Goal: Task Accomplishment & Management: Complete application form

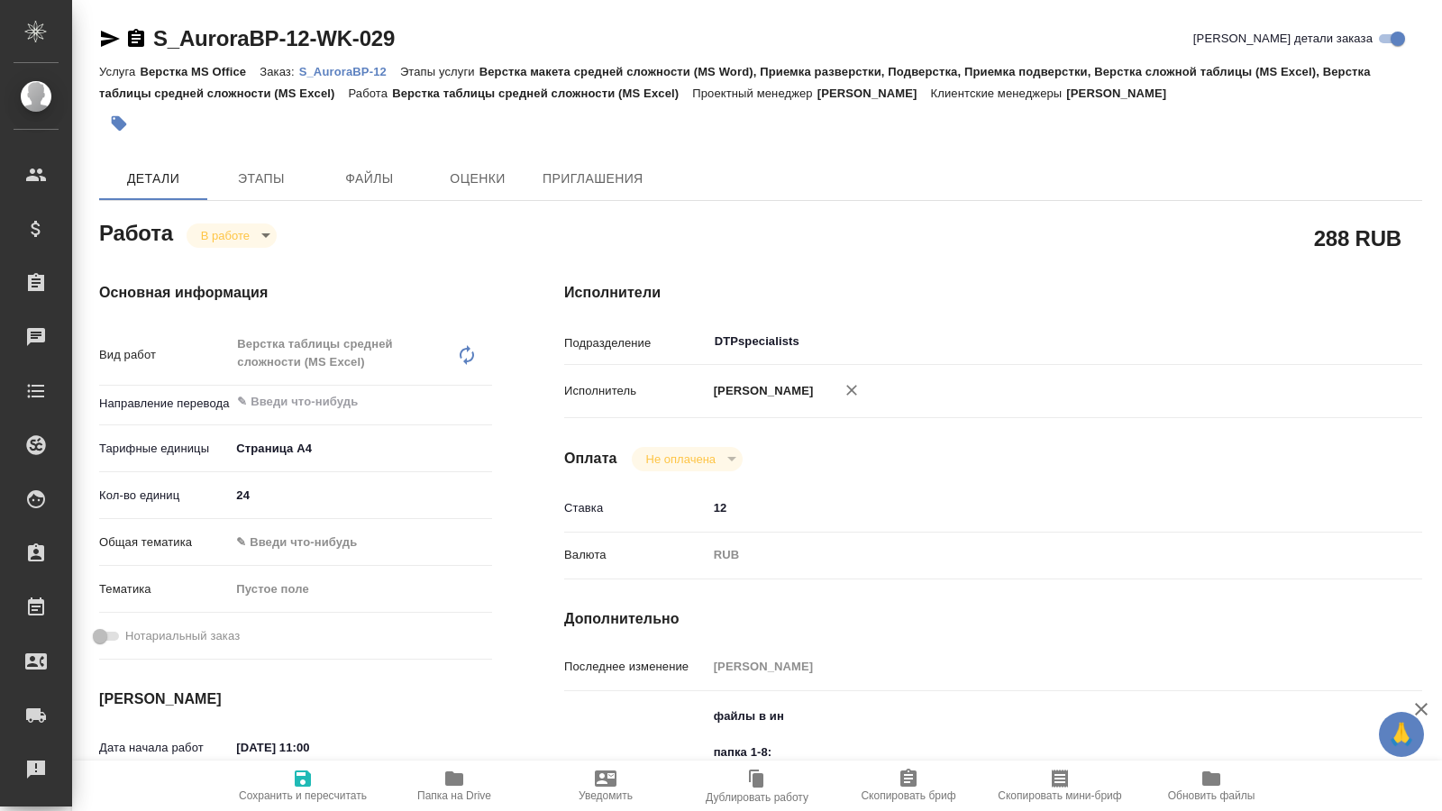
scroll to position [276, 0]
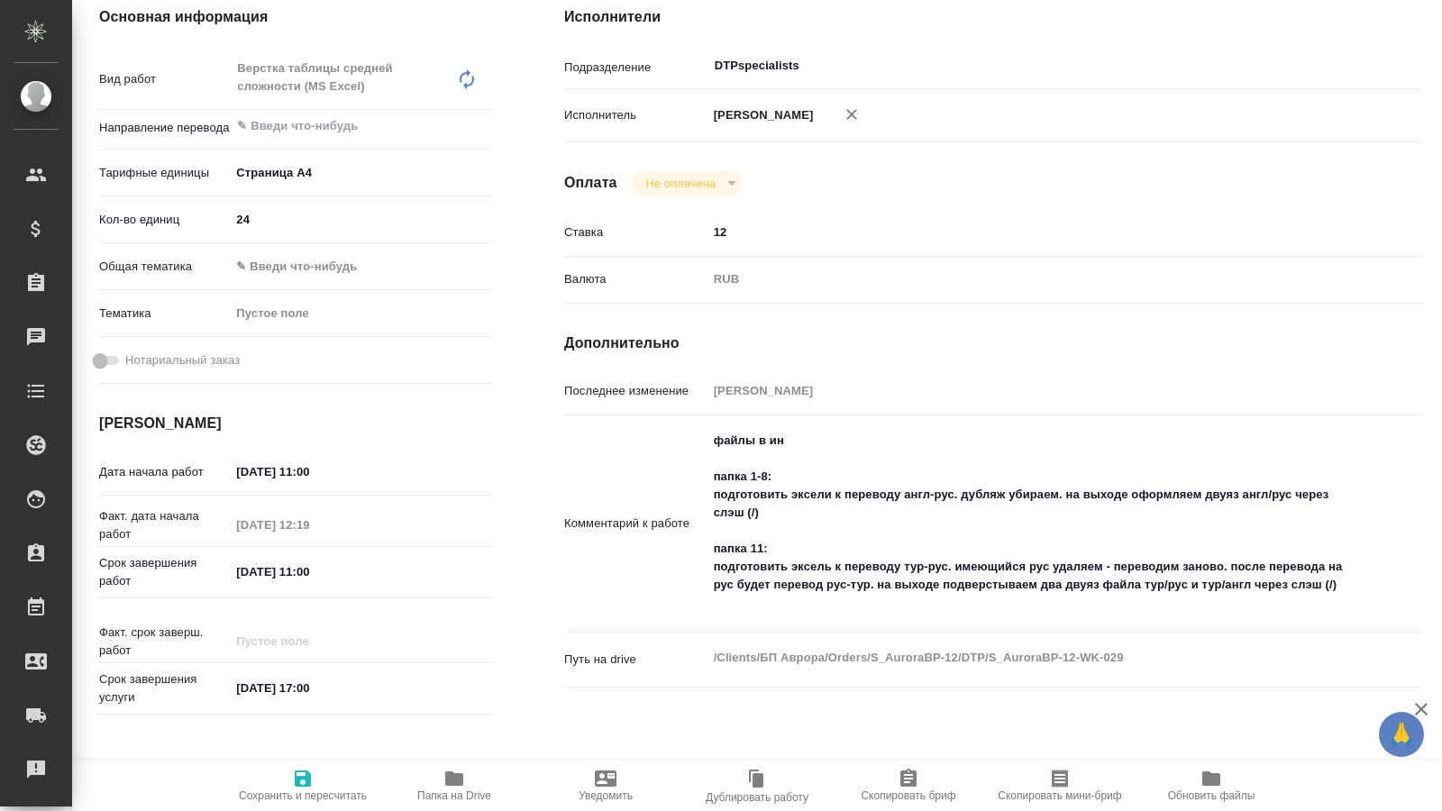
click at [875, 171] on div "Оплата Не оплачена notPayed" at bounding box center [993, 183] width 858 height 24
click at [789, 595] on textarea "файлы в ин папка 1-8: подготовить эксели к переводу англ-рус. дубляж убираем. н…" at bounding box center [1029, 522] width 642 height 193
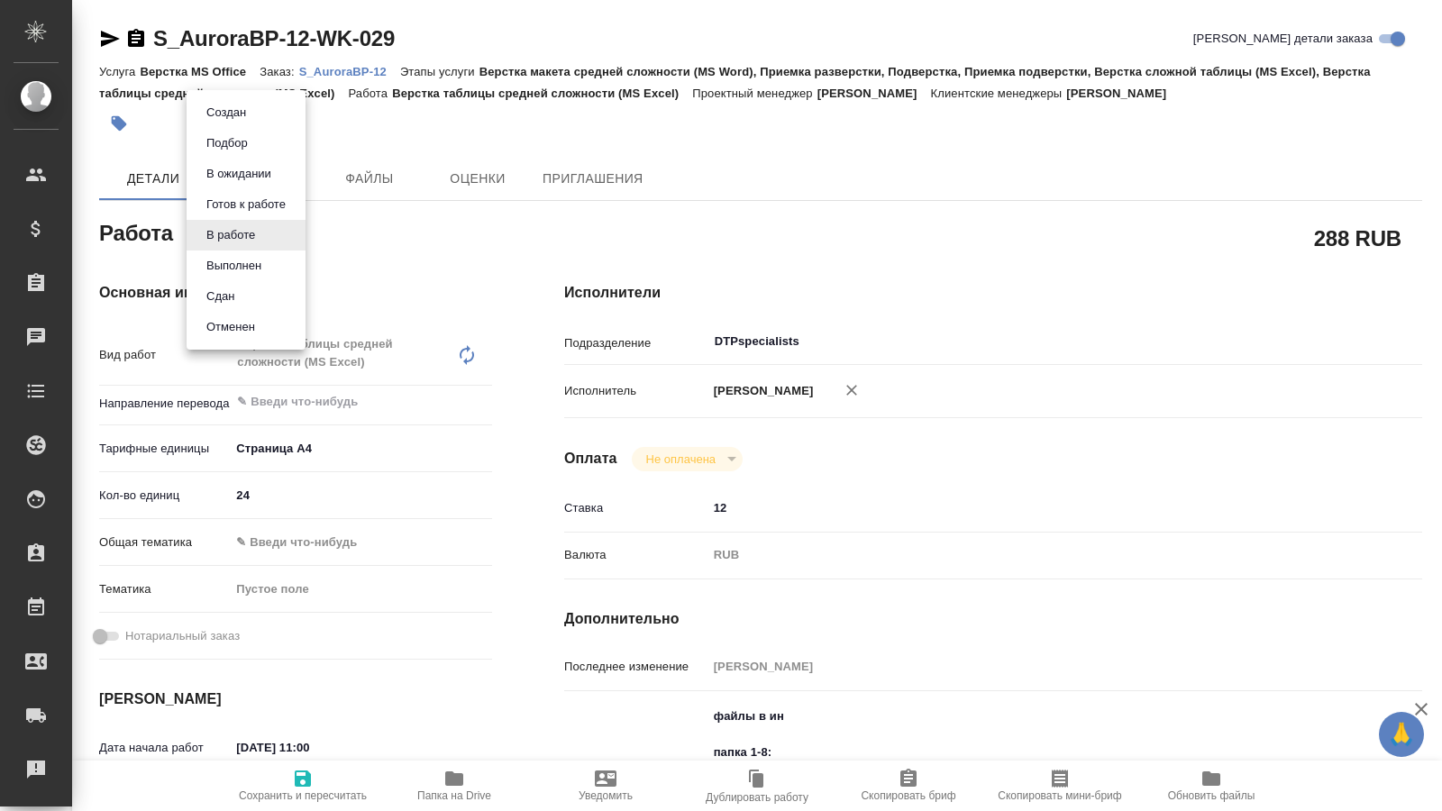
click at [262, 232] on body "🙏 .cls-1 fill:#fff; AWATERA Kucherenko Oksana Клиенты Спецификации Заказы 0 Чат…" at bounding box center [721, 405] width 1442 height 811
click at [266, 266] on li "Выполнен" at bounding box center [246, 266] width 119 height 31
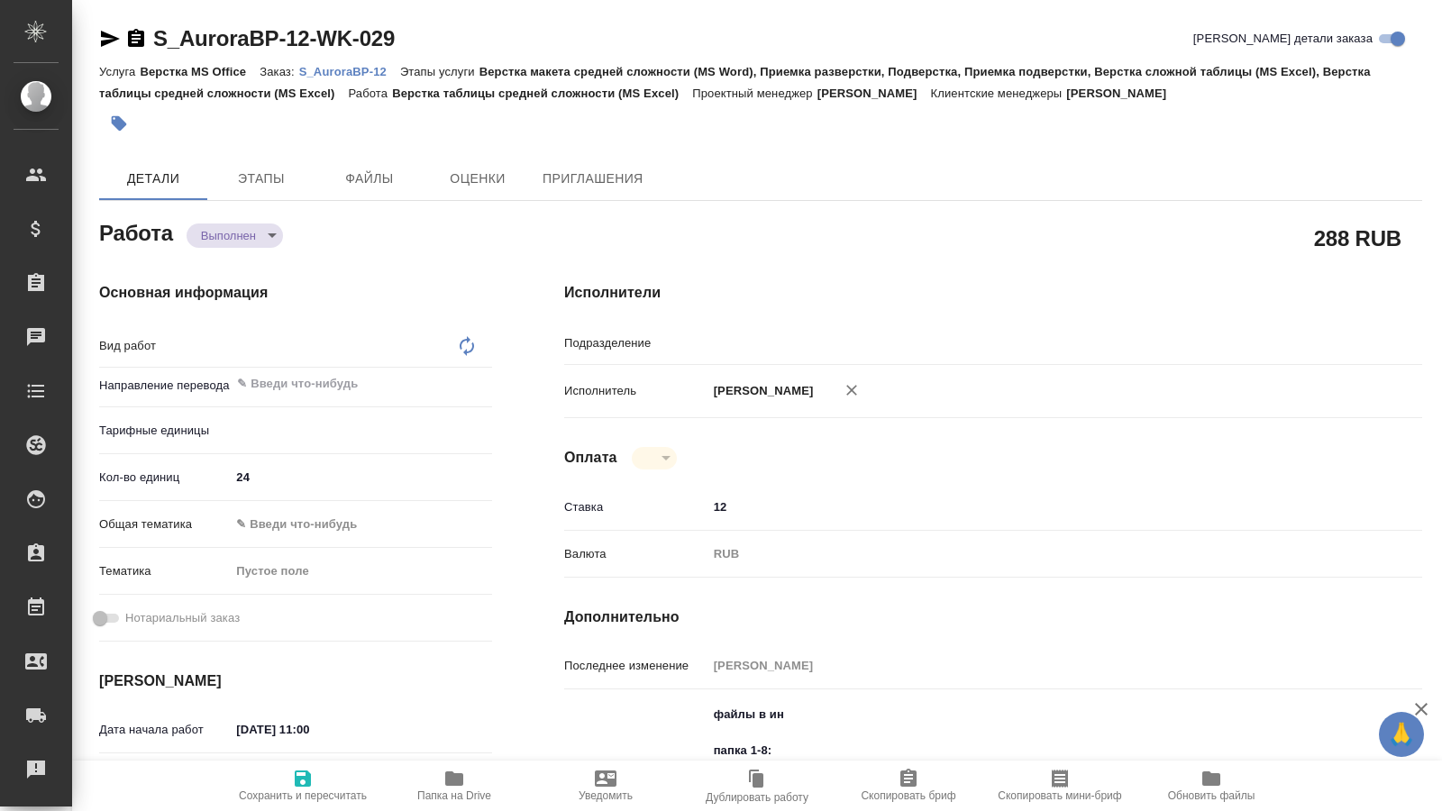
type textarea "x"
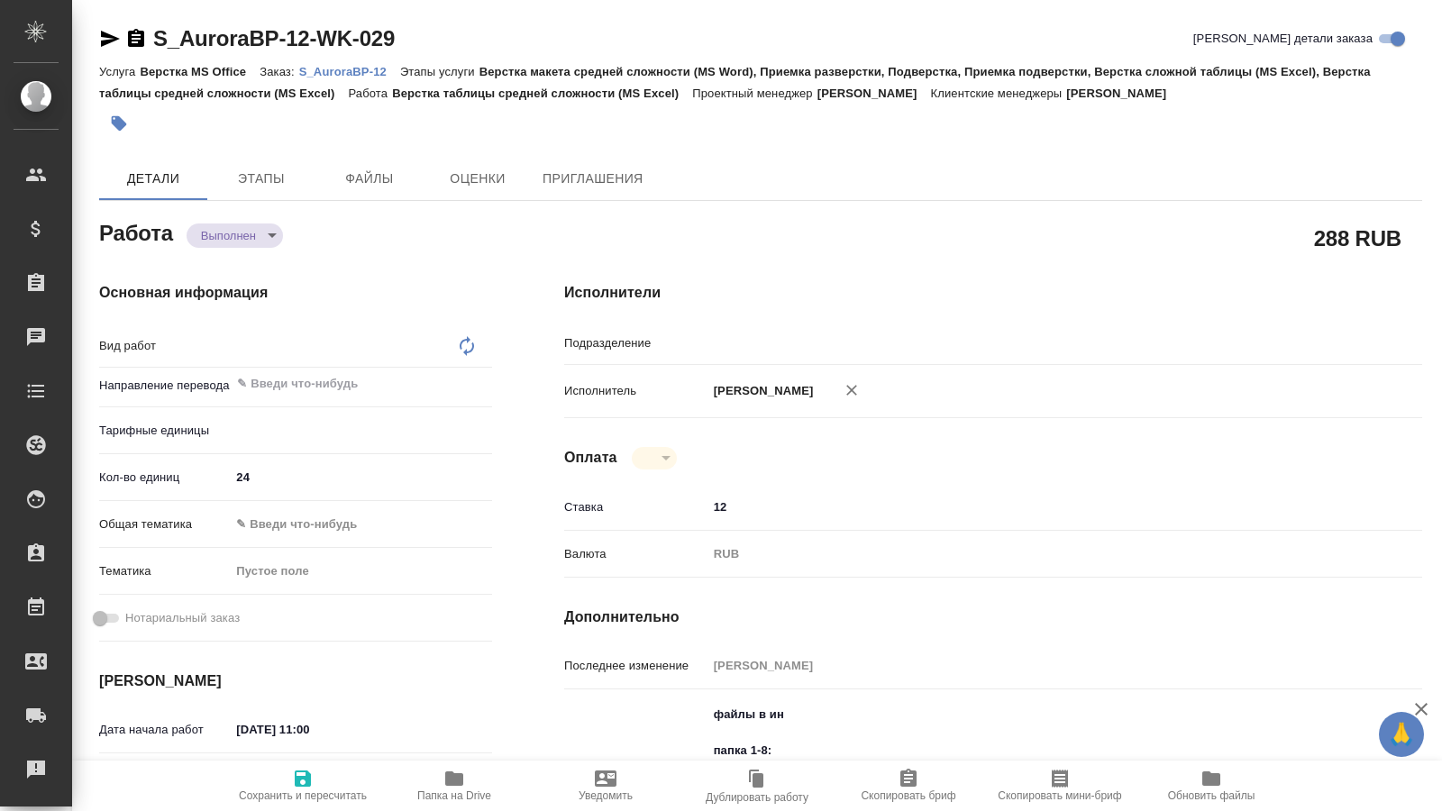
type textarea "x"
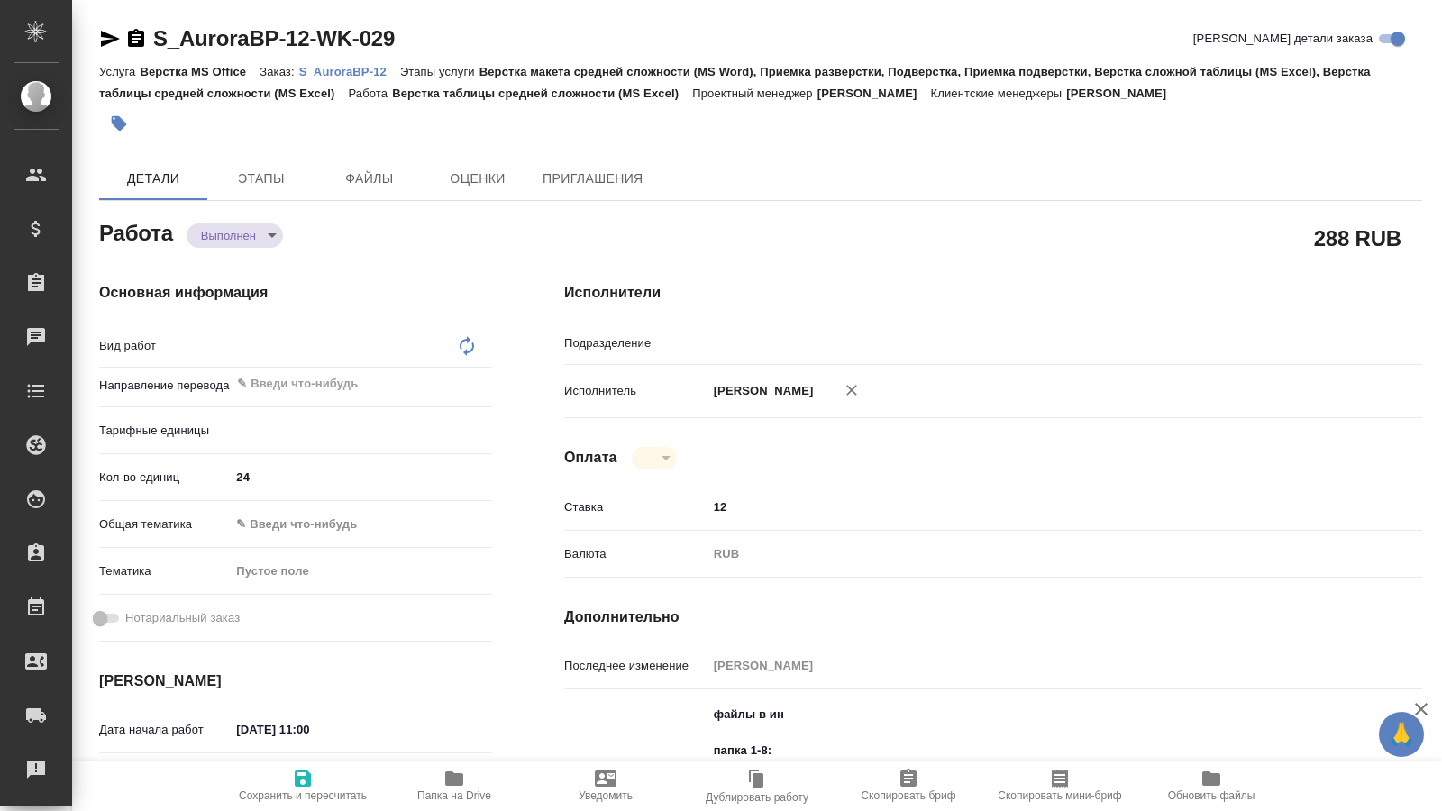
type textarea "x"
type textarea "Верстка таблицы средней сложности (MS Excel)"
type textarea "x"
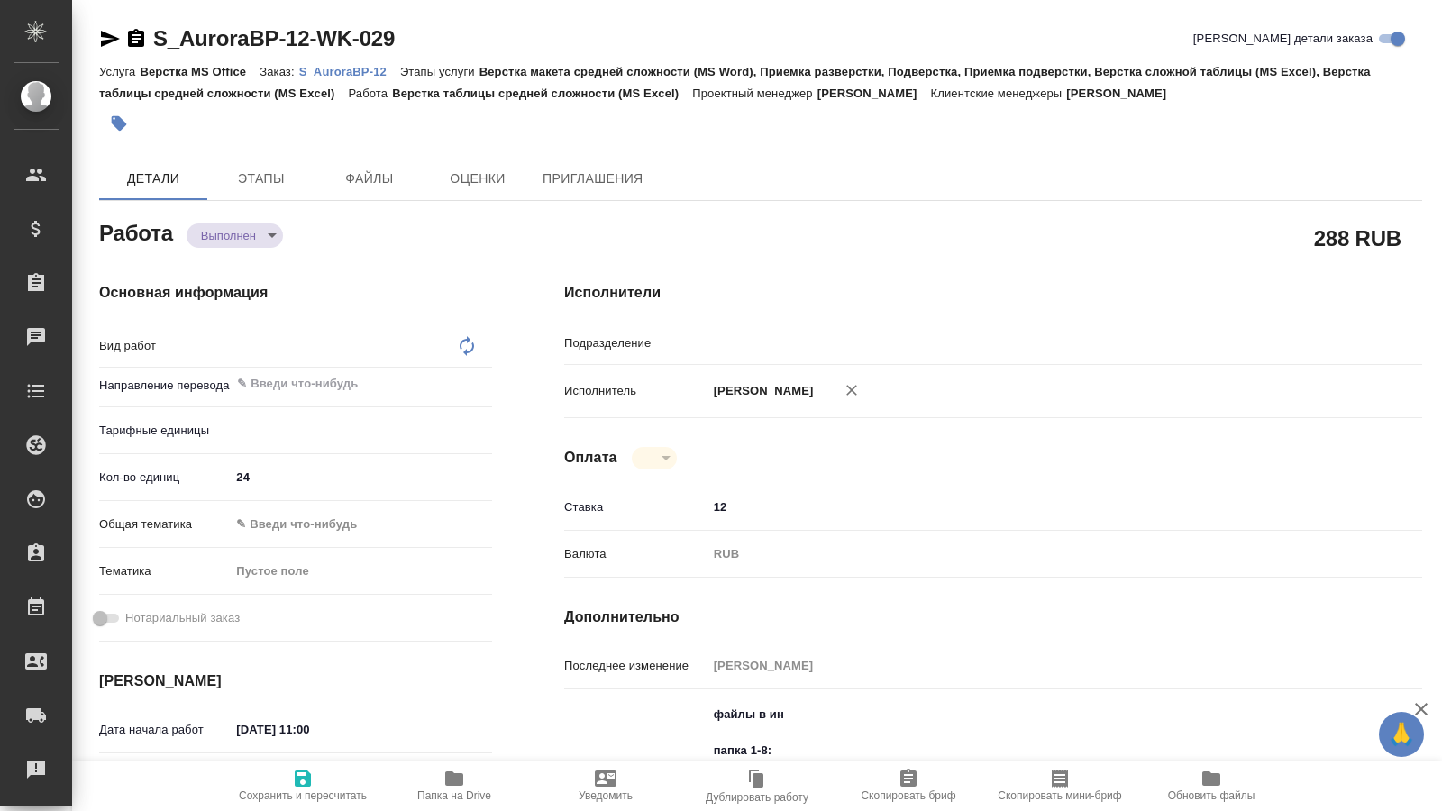
type textarea "x"
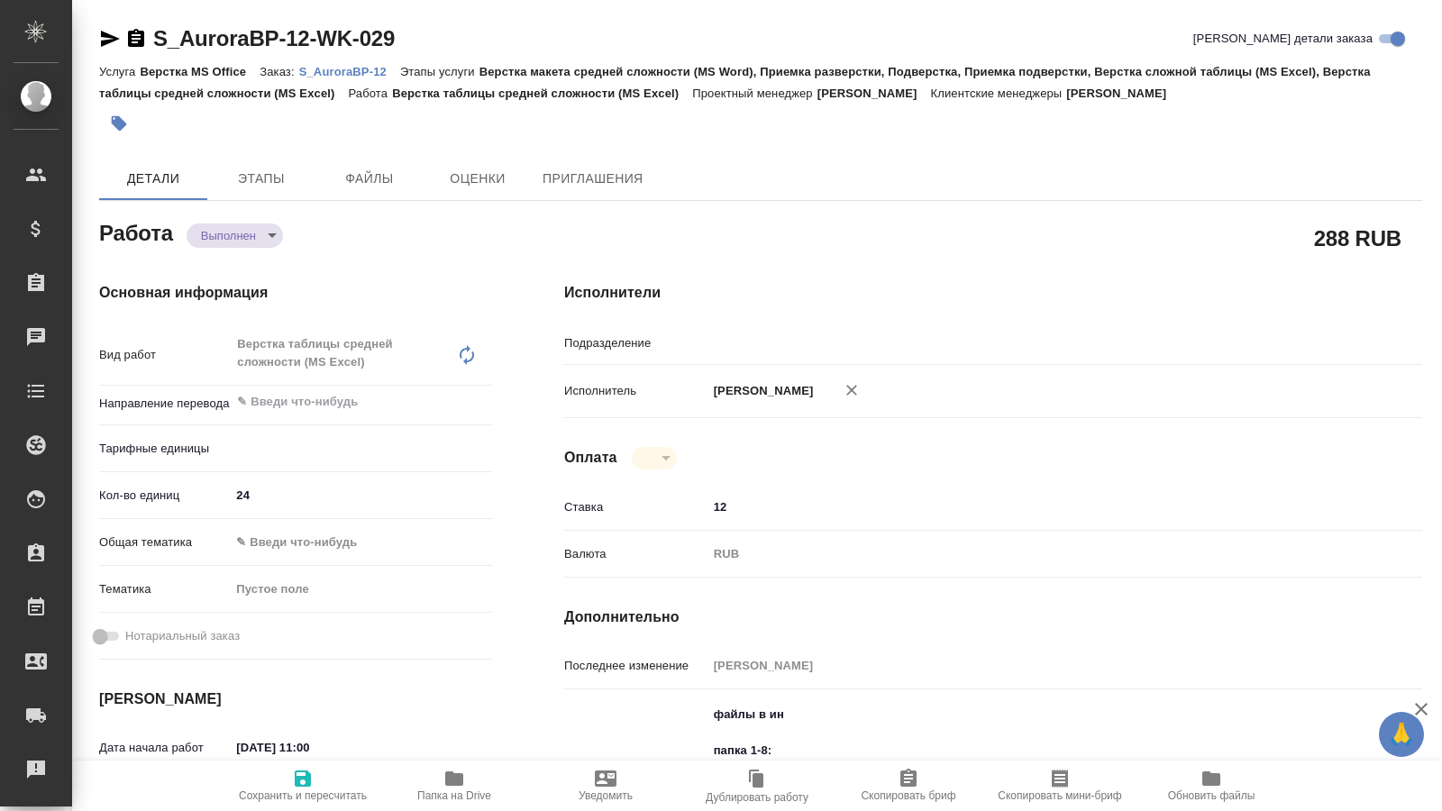
type textarea "x"
type input "DTPspecialists"
click at [108, 47] on icon "button" at bounding box center [110, 39] width 22 height 22
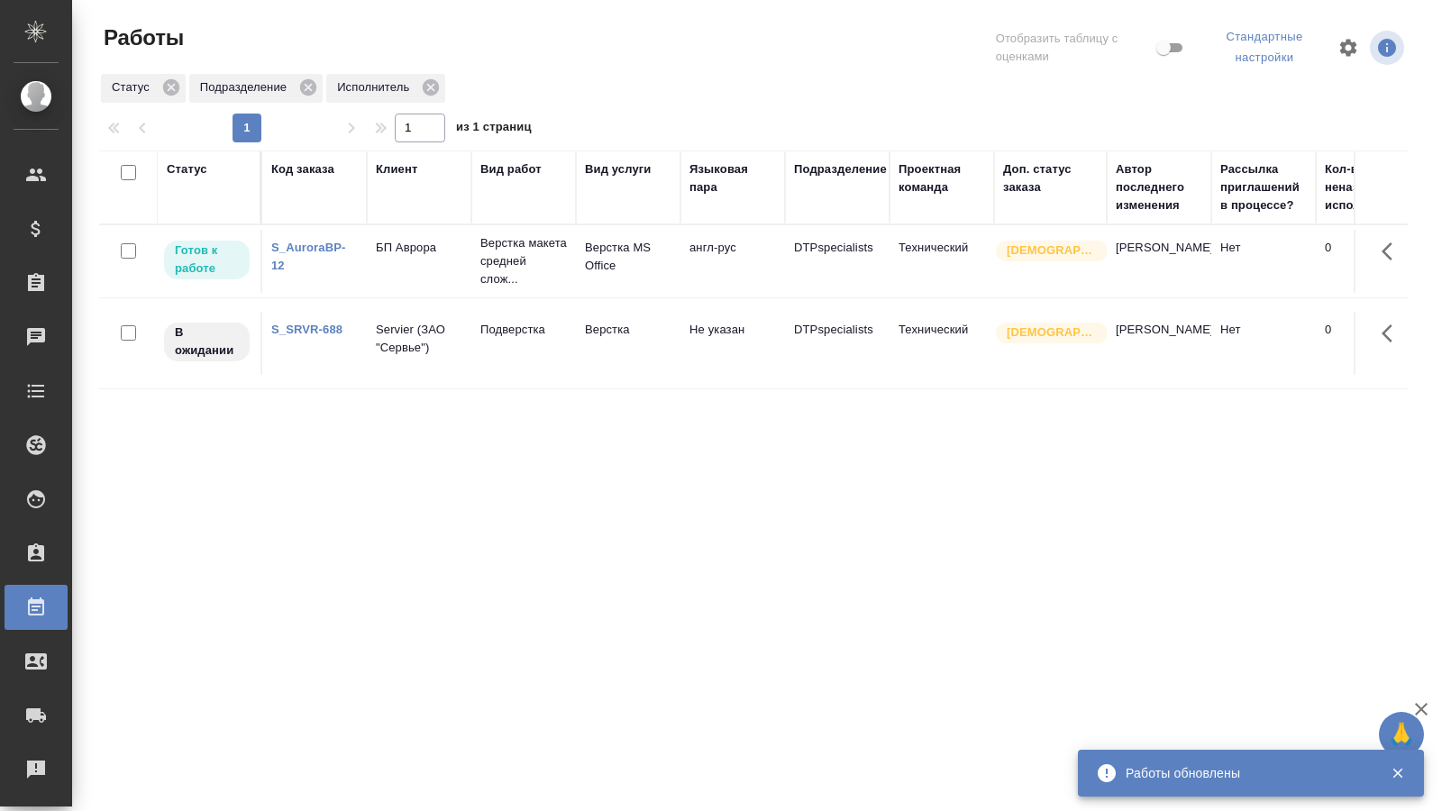
scroll to position [0, 1020]
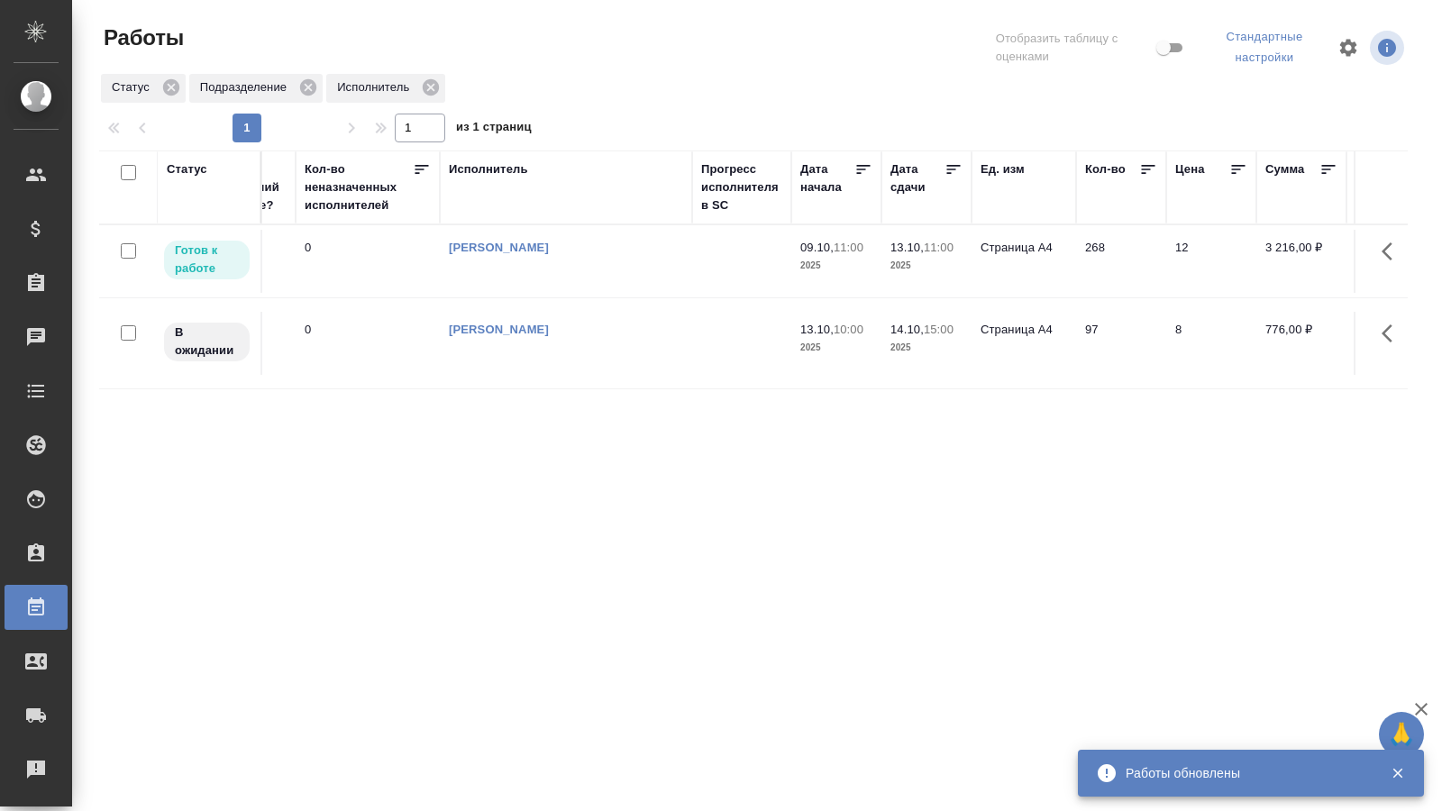
click at [841, 263] on p "2025" at bounding box center [836, 266] width 72 height 18
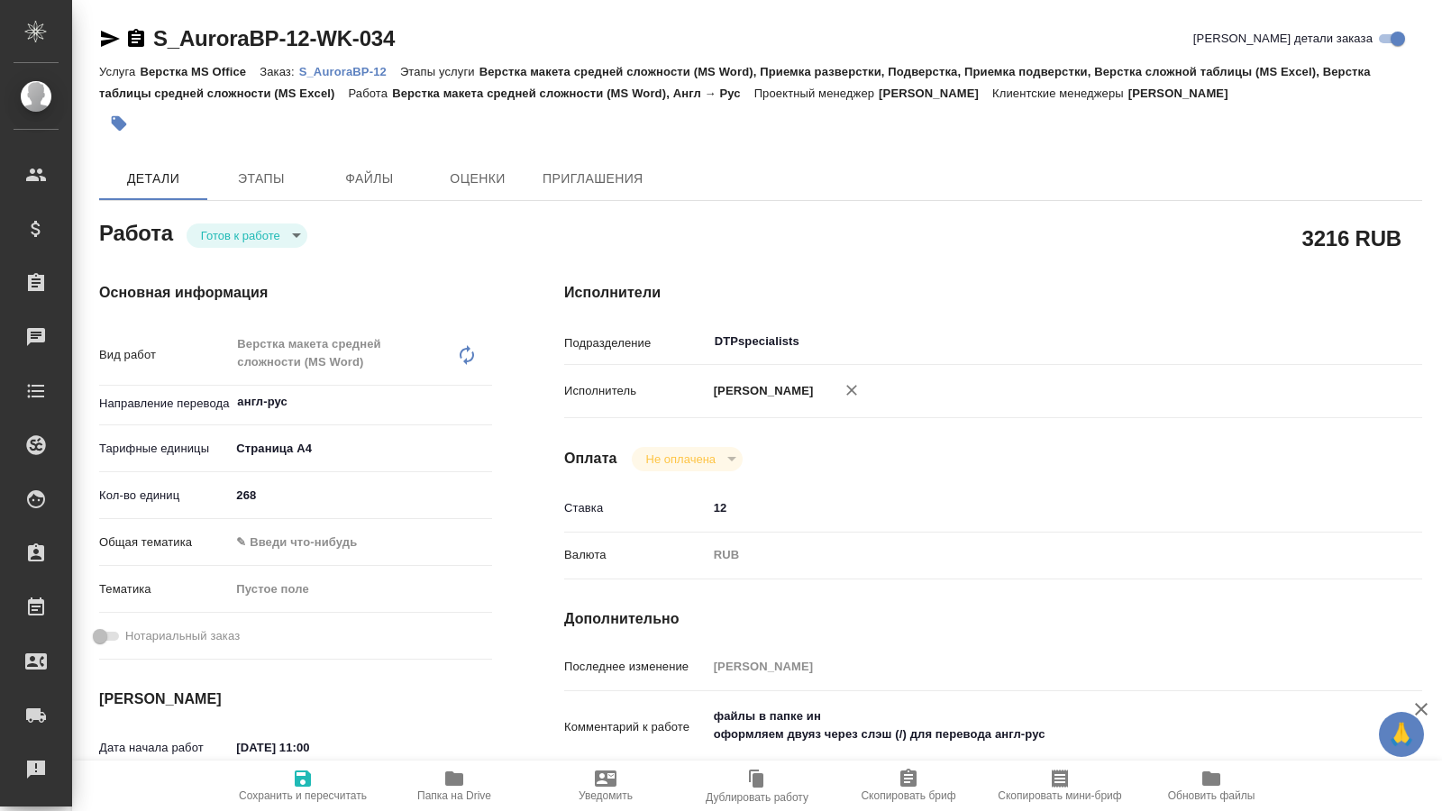
type textarea "x"
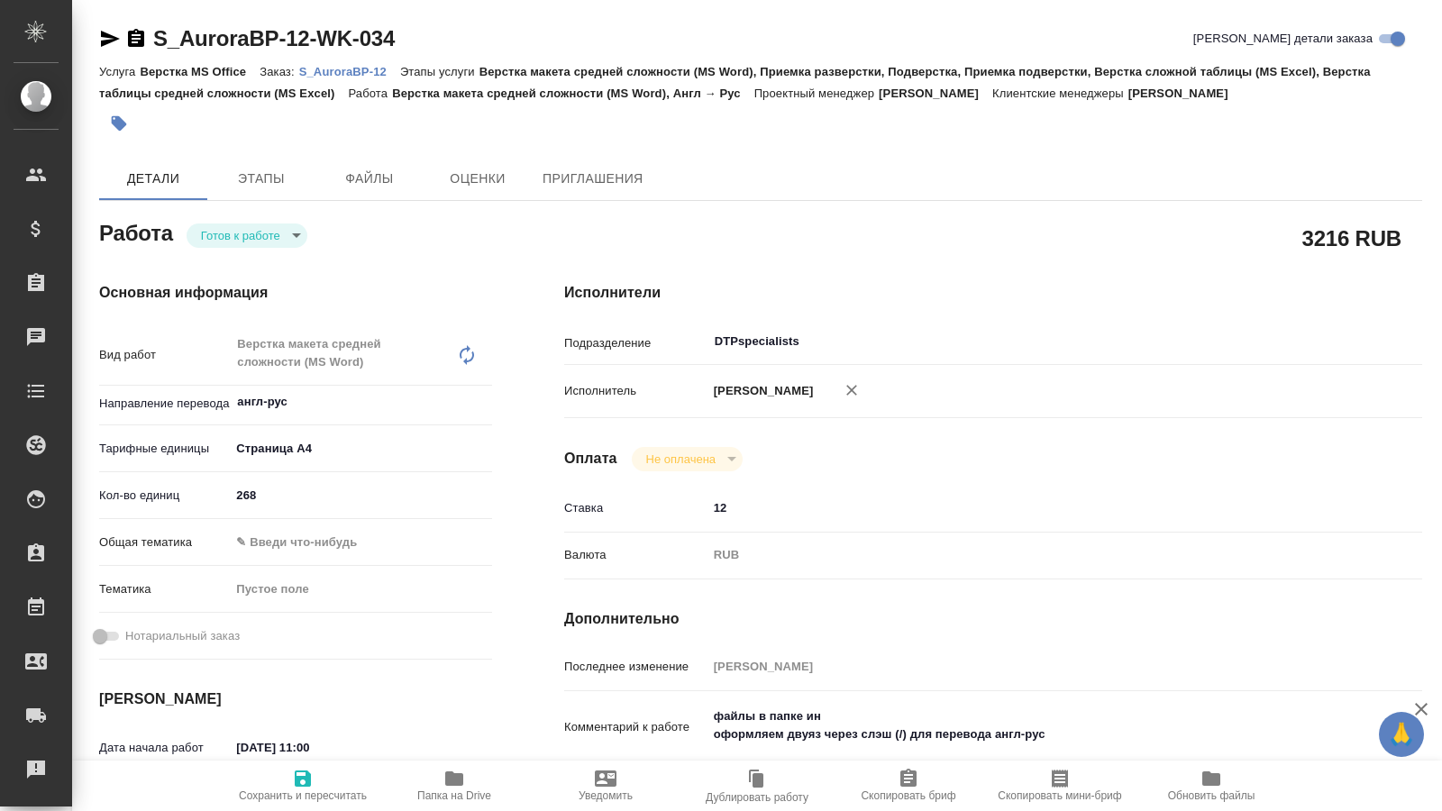
type textarea "x"
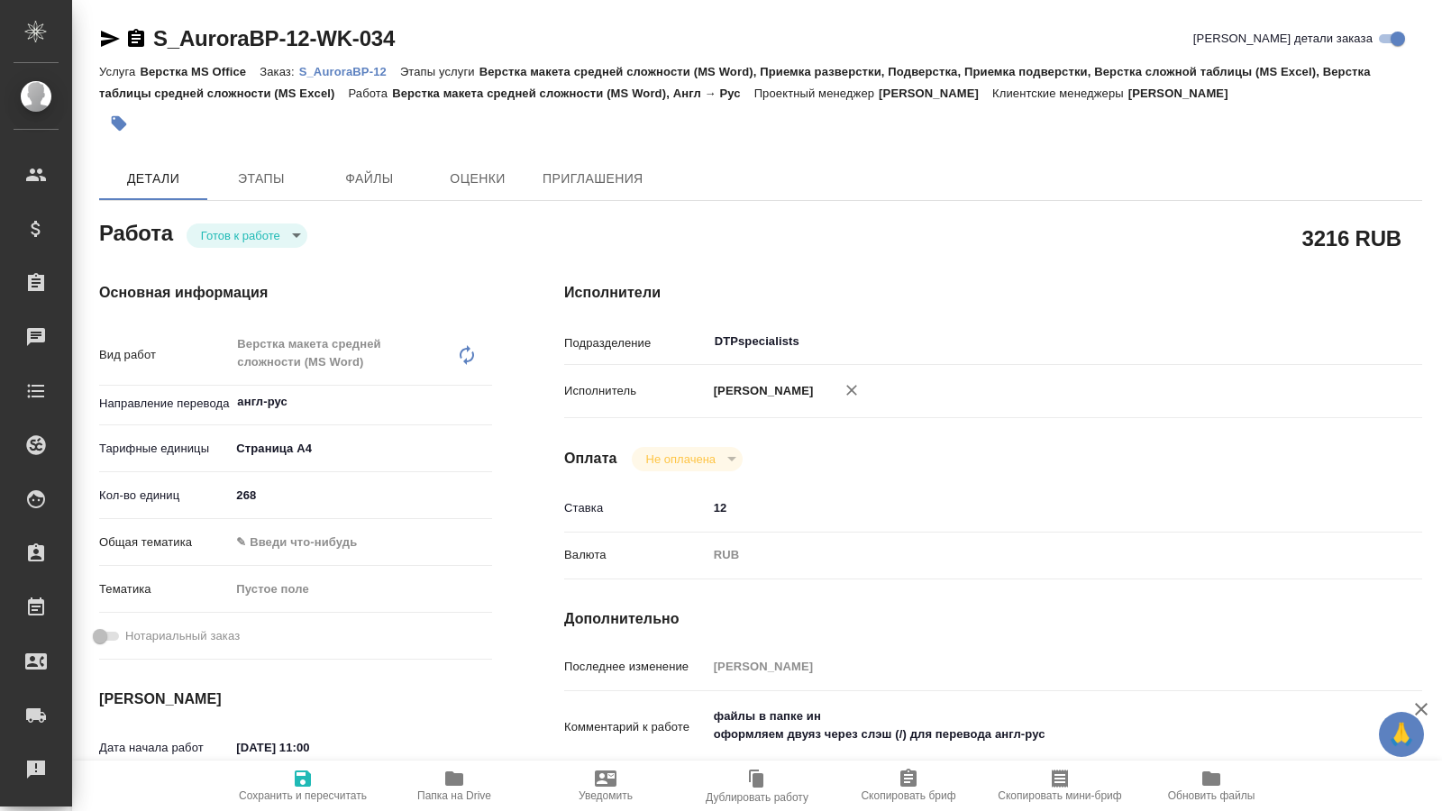
type textarea "x"
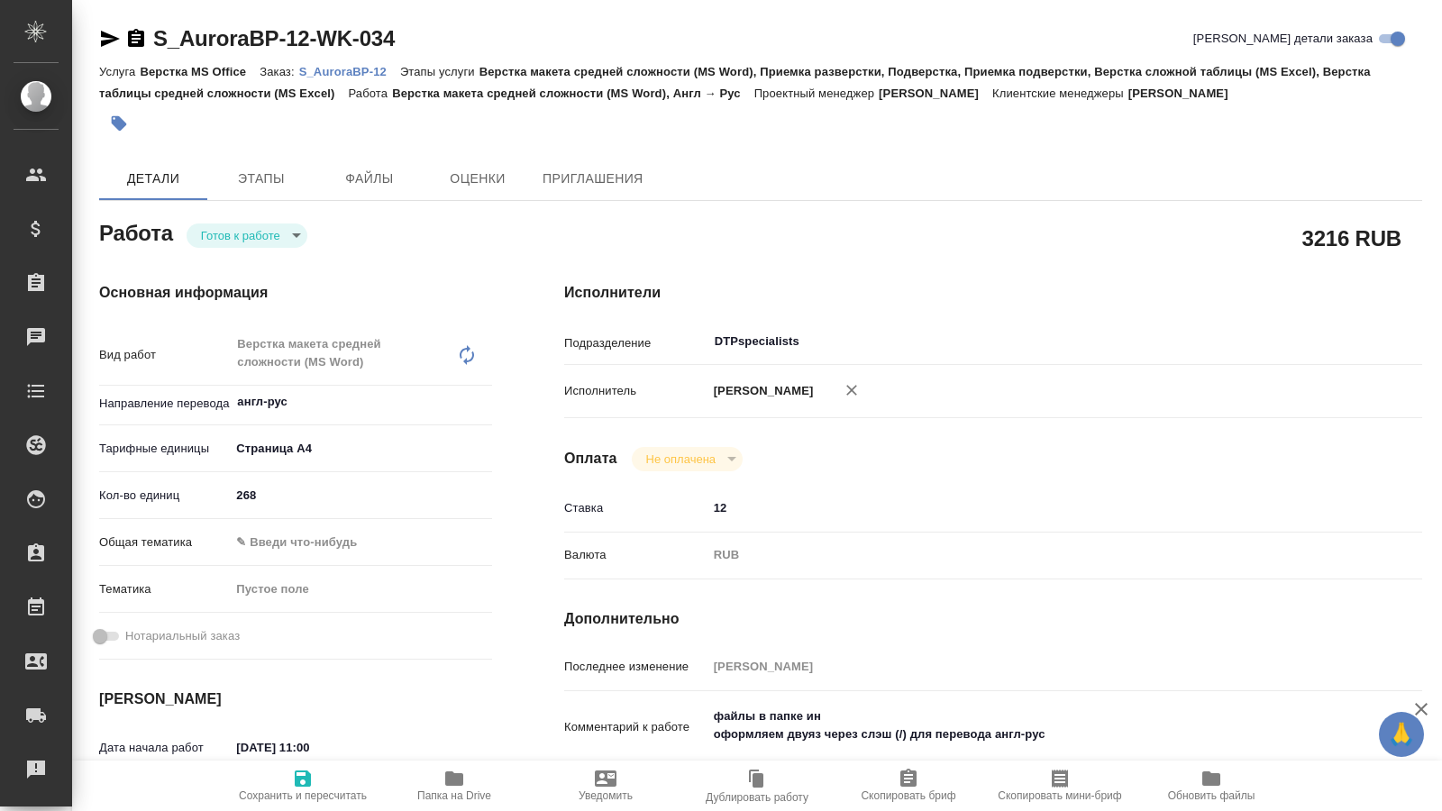
type textarea "x"
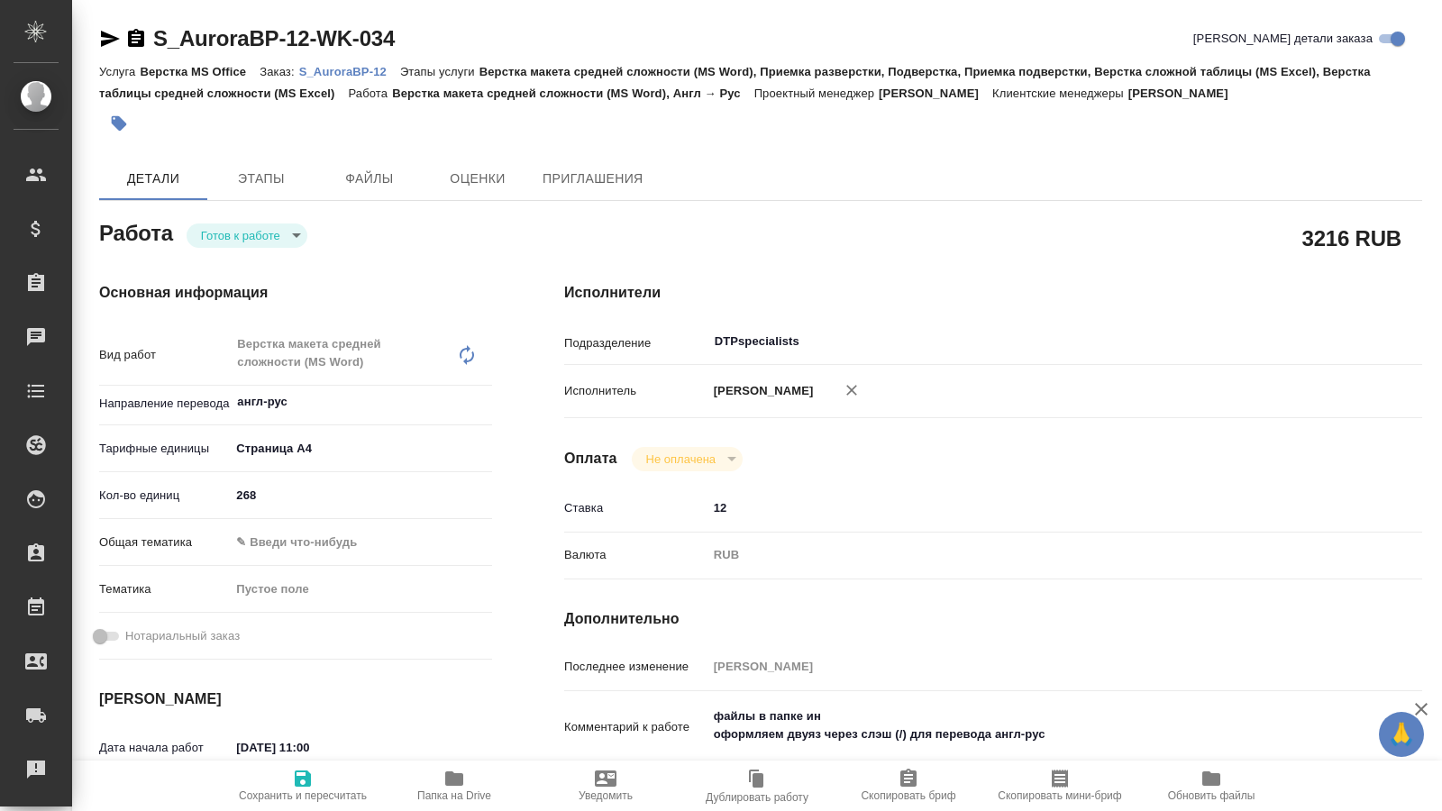
type textarea "x"
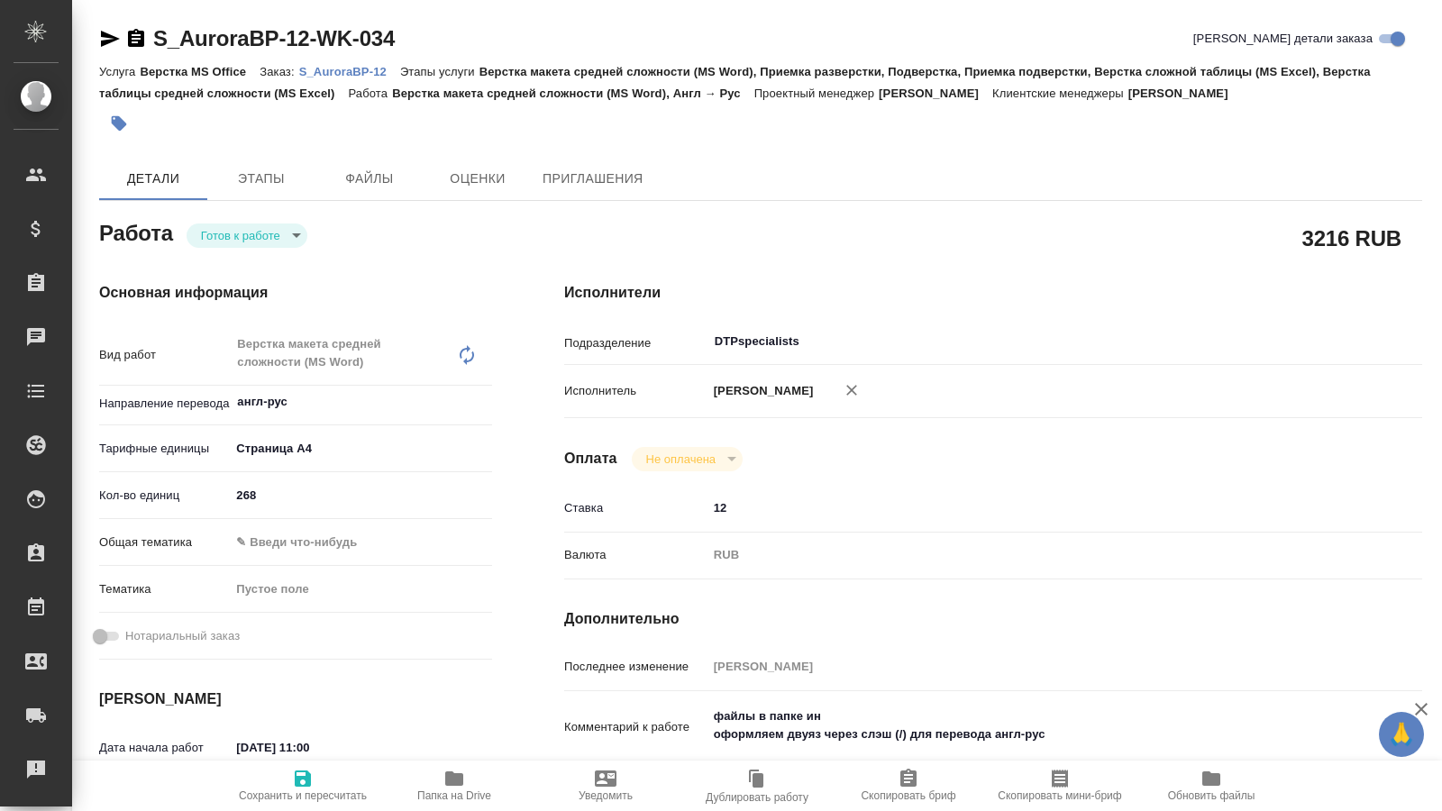
type textarea "x"
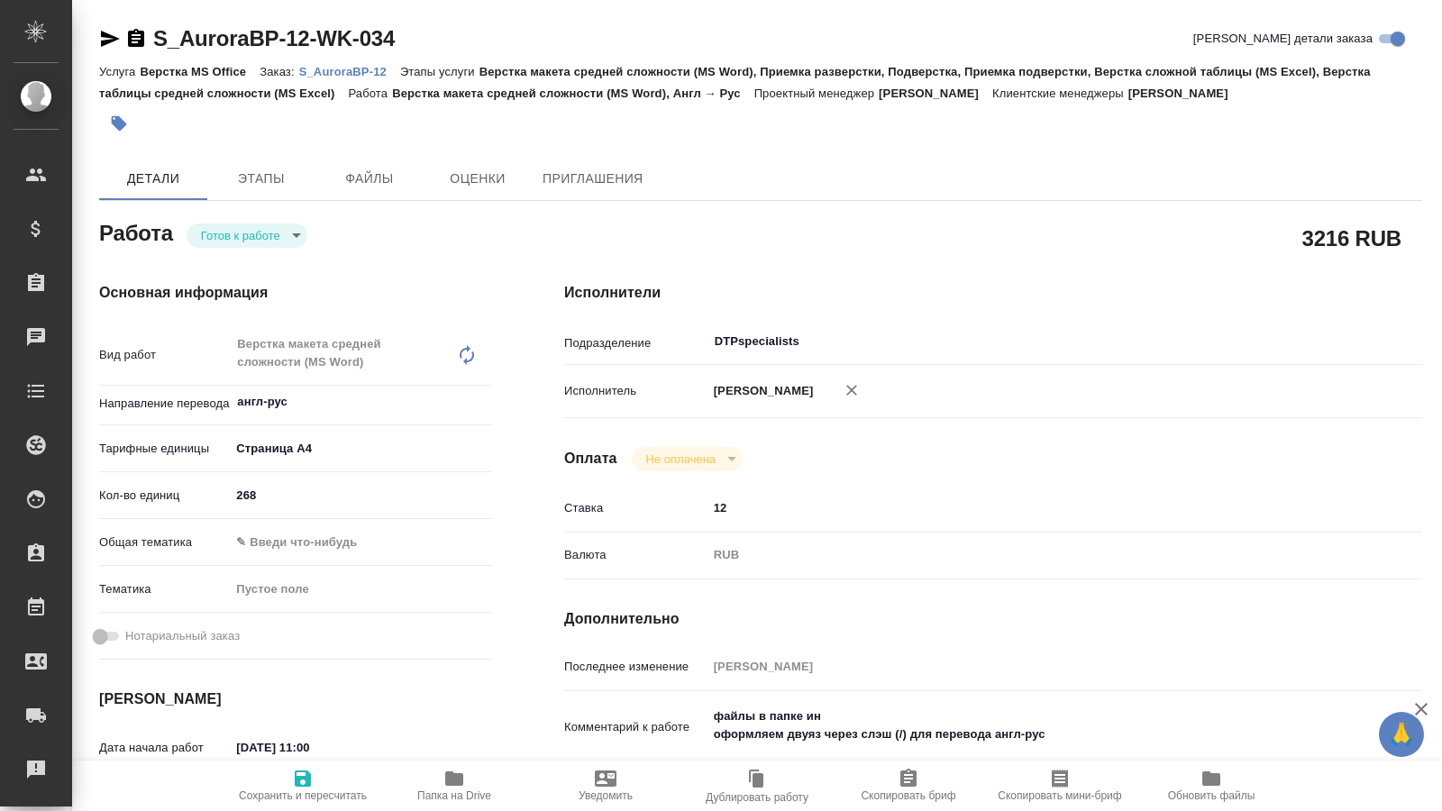
type textarea "x"
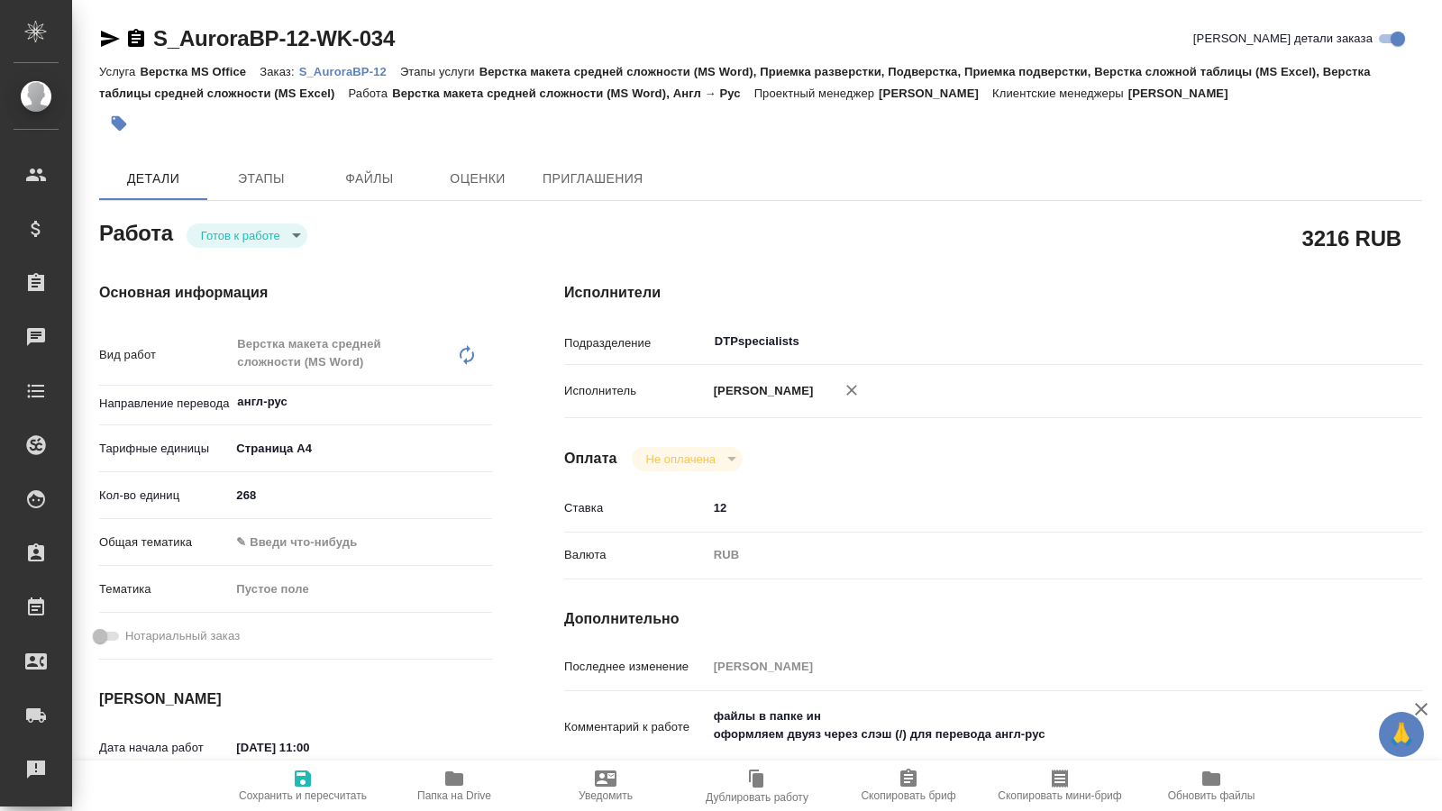
type textarea "x"
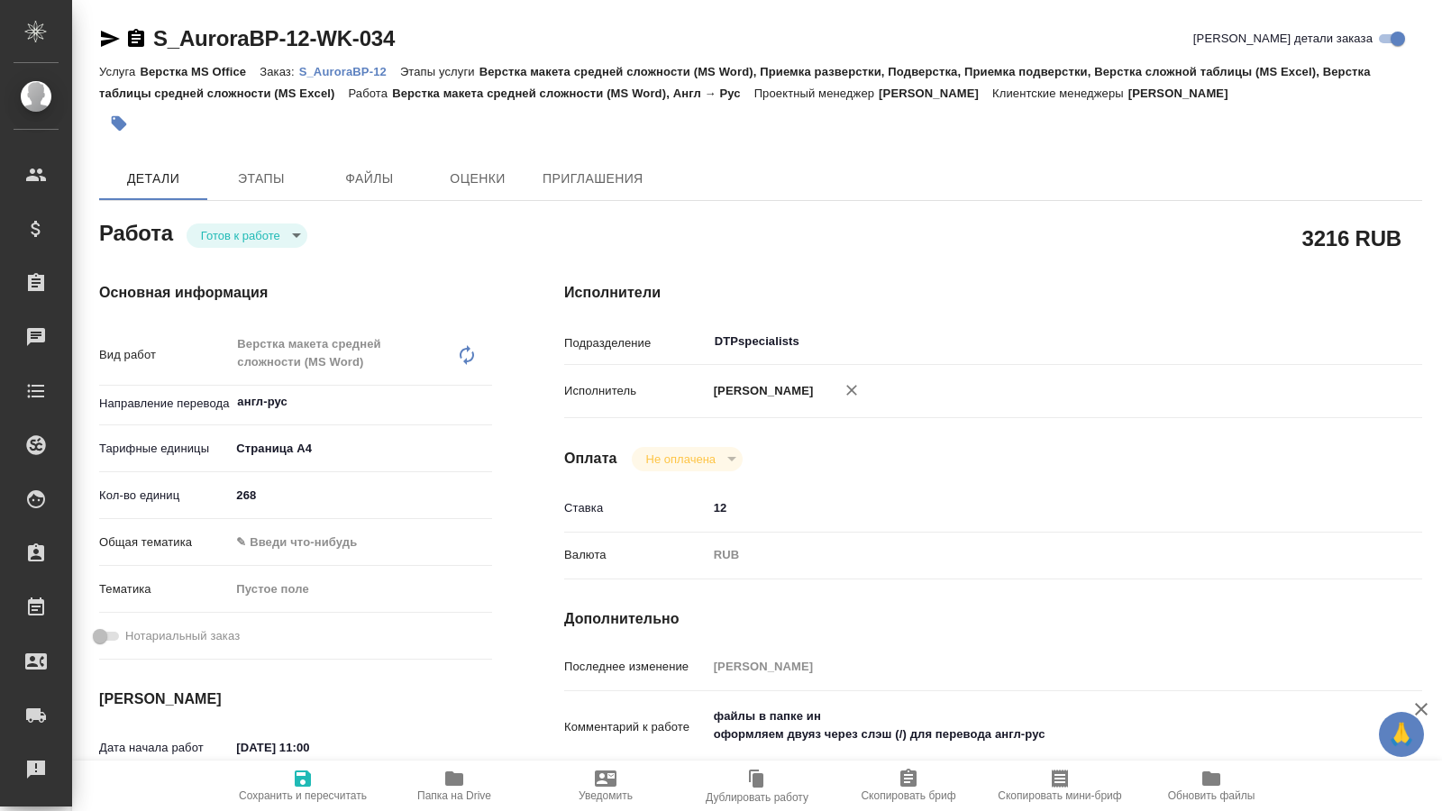
type textarea "x"
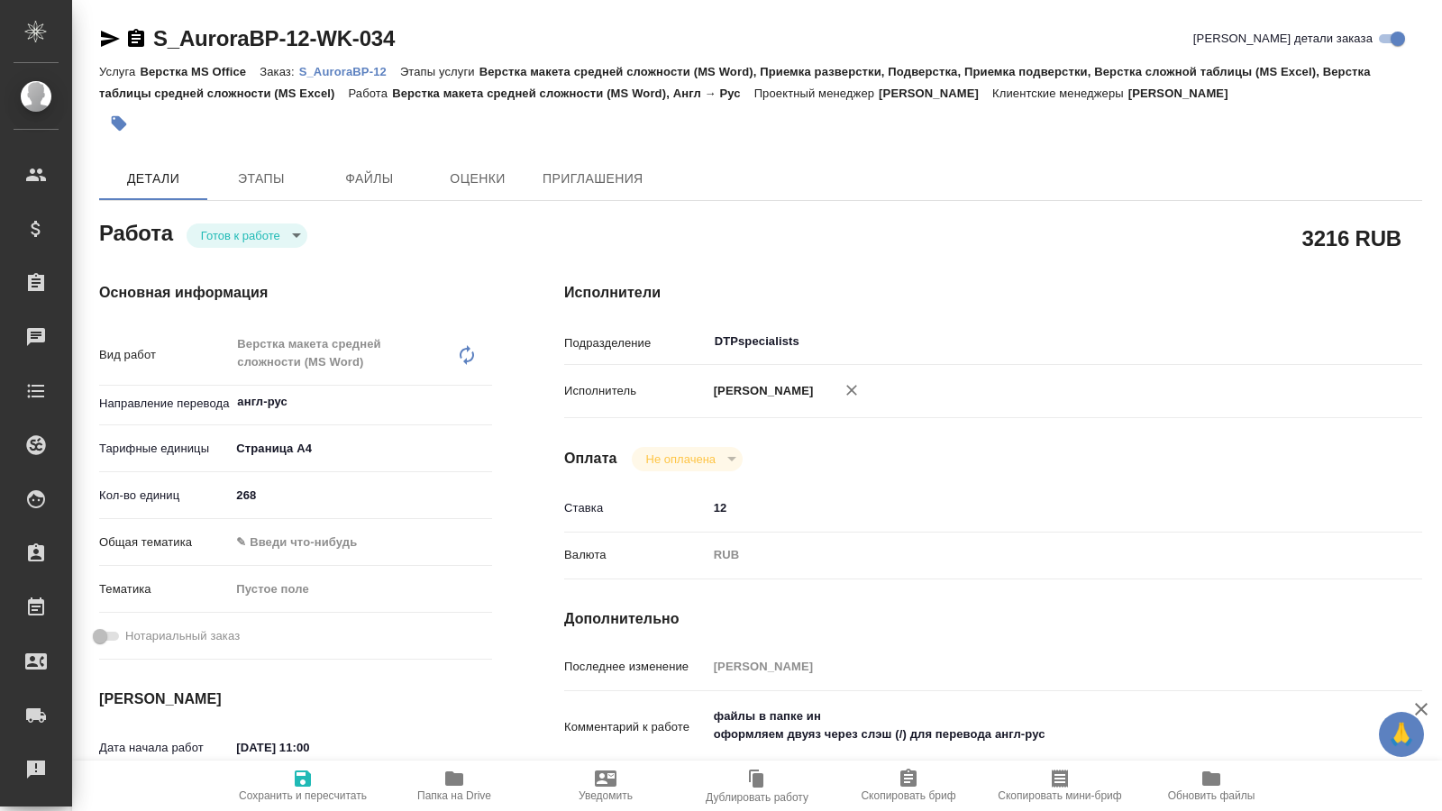
click at [1025, 455] on div "Оплата Не оплачена notPayed" at bounding box center [993, 459] width 858 height 24
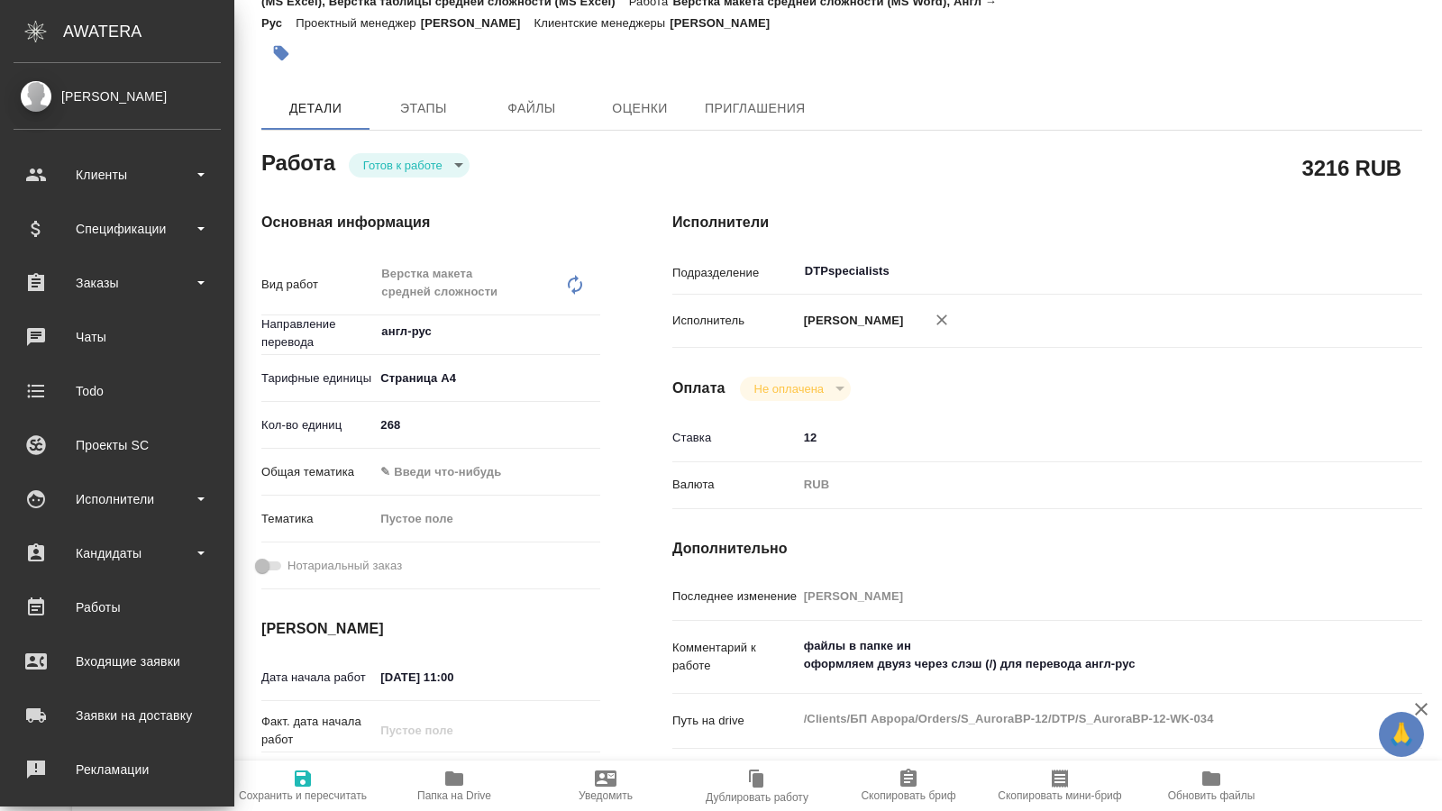
type textarea "x"
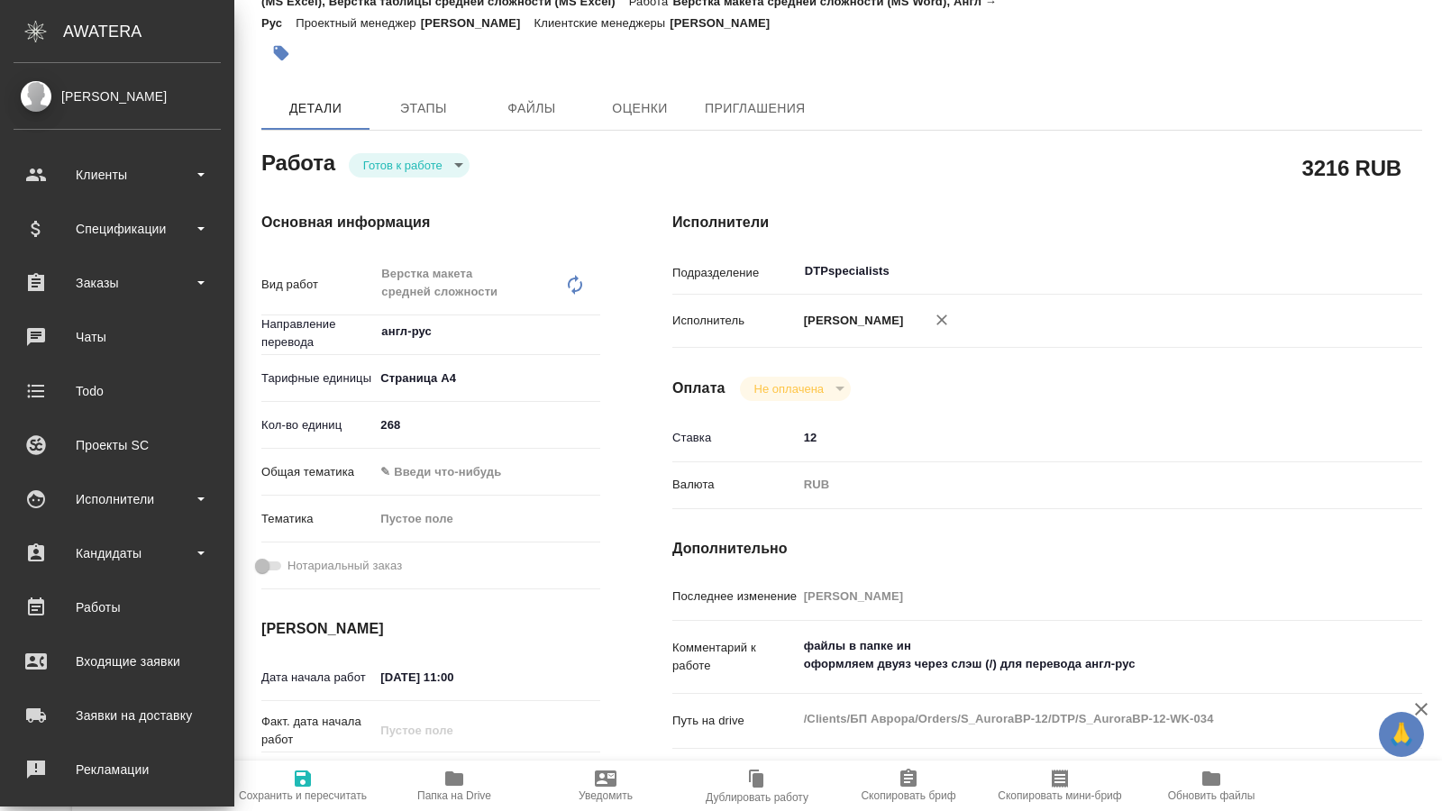
type textarea "x"
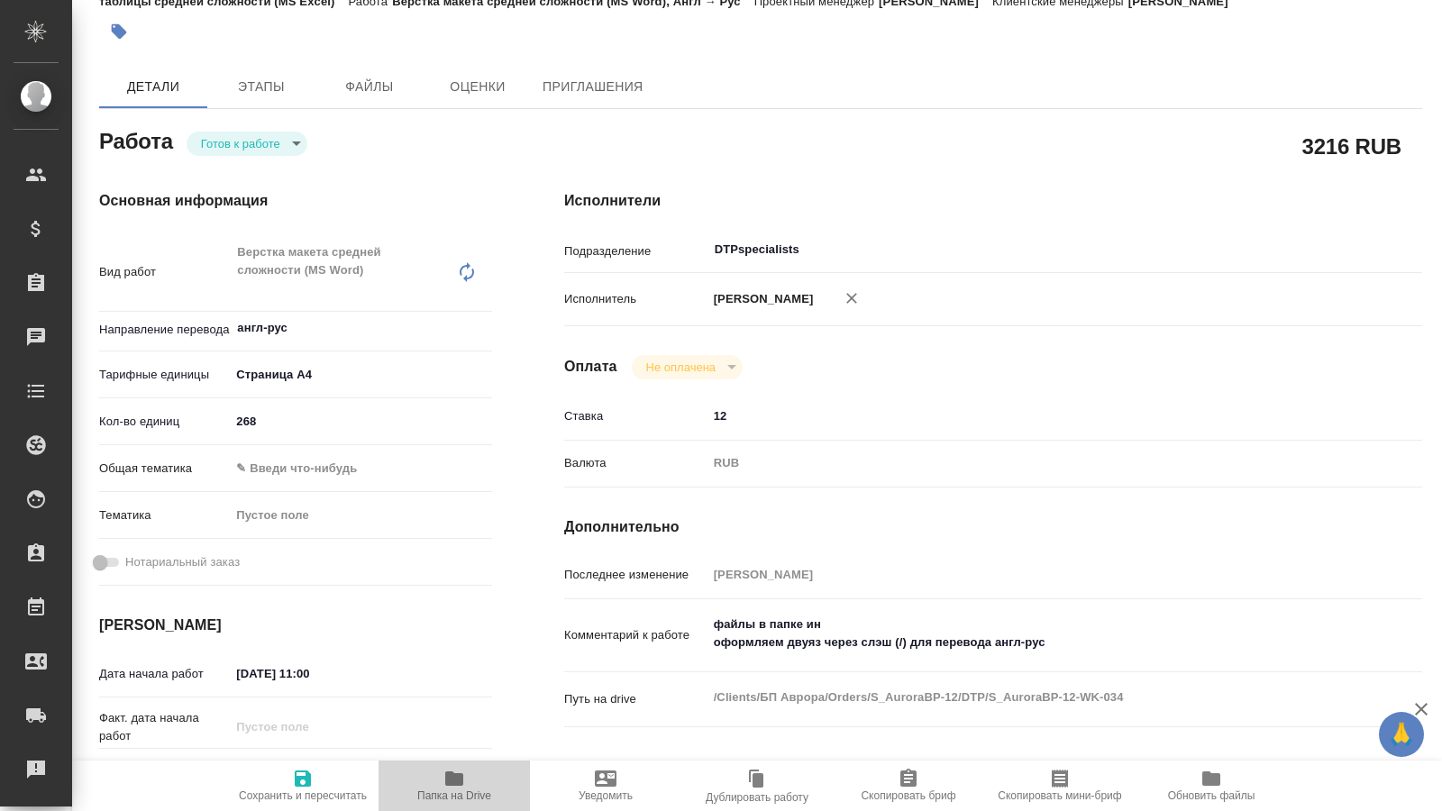
click at [458, 788] on icon "button" at bounding box center [454, 779] width 22 height 22
